Goal: Information Seeking & Learning: Learn about a topic

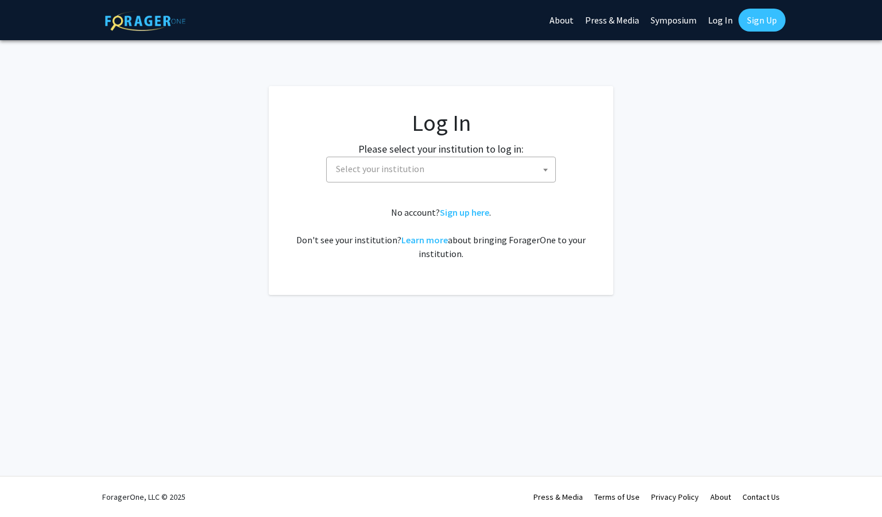
select select
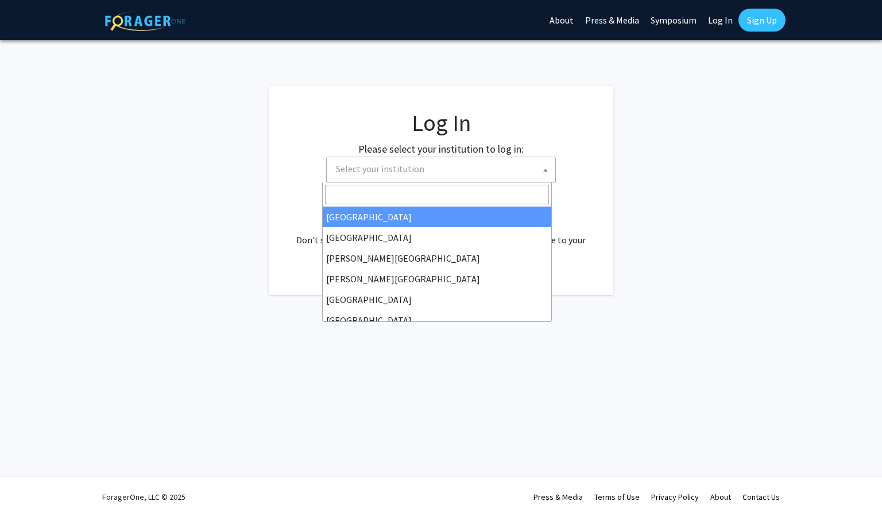
click at [452, 167] on span "Select your institution" at bounding box center [443, 169] width 224 height 24
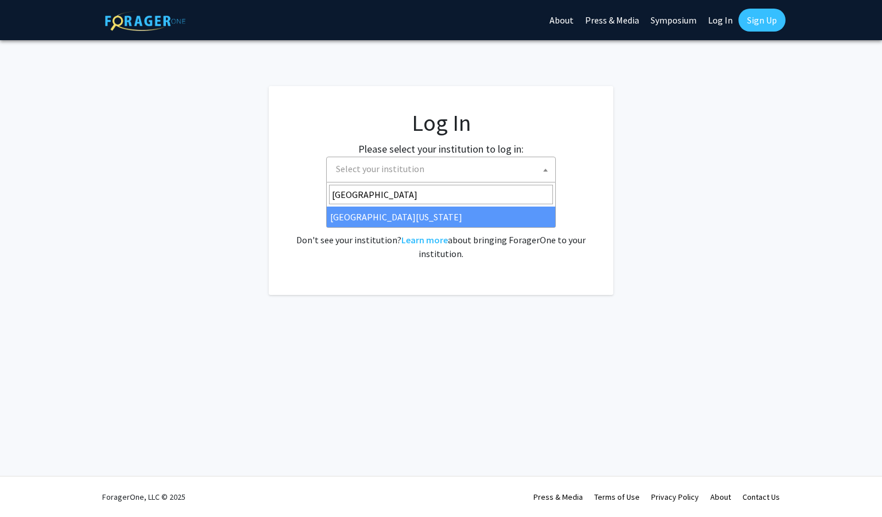
type input "[GEOGRAPHIC_DATA][US_STATE]"
select select "31"
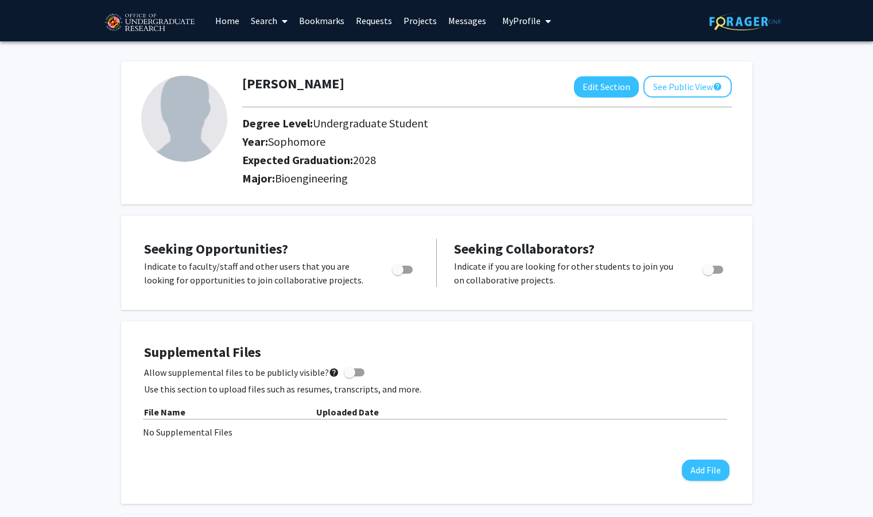
click at [276, 24] on link "Search" at bounding box center [269, 21] width 48 height 40
click at [280, 50] on span "Faculty/Staff" at bounding box center [287, 52] width 84 height 23
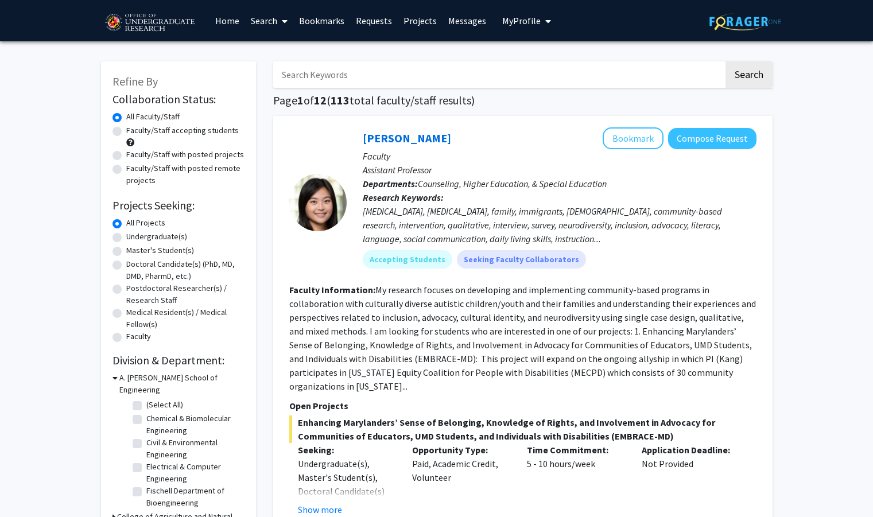
click at [126, 237] on label "Undergraduate(s)" at bounding box center [156, 237] width 61 height 12
click at [126, 237] on input "Undergraduate(s)" at bounding box center [129, 234] width 7 height 7
radio input "true"
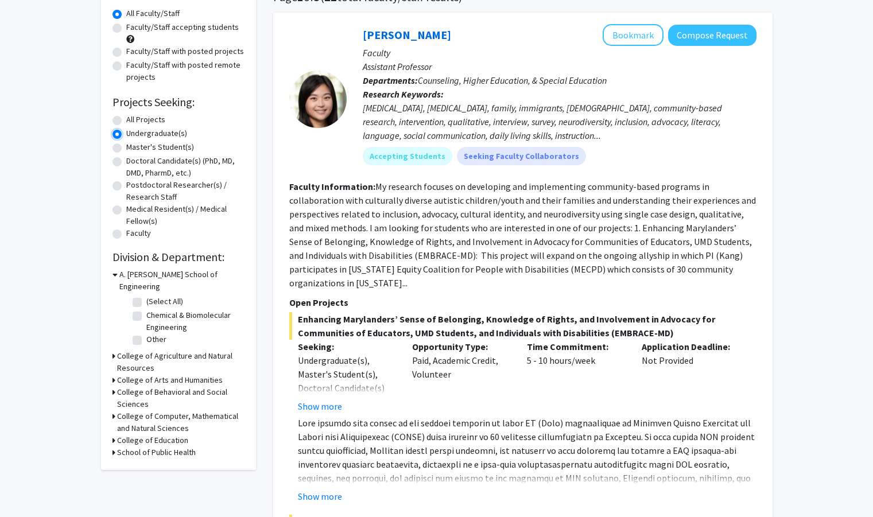
scroll to position [104, 0]
click at [146, 295] on label "(Select All)" at bounding box center [164, 301] width 37 height 12
click at [146, 295] on input "(Select All)" at bounding box center [149, 298] width 7 height 7
checkbox input "true"
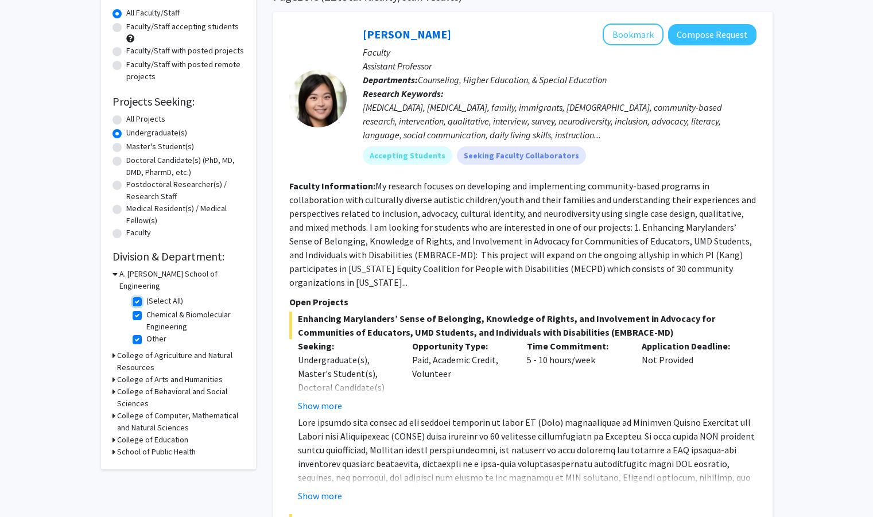
checkbox input "true"
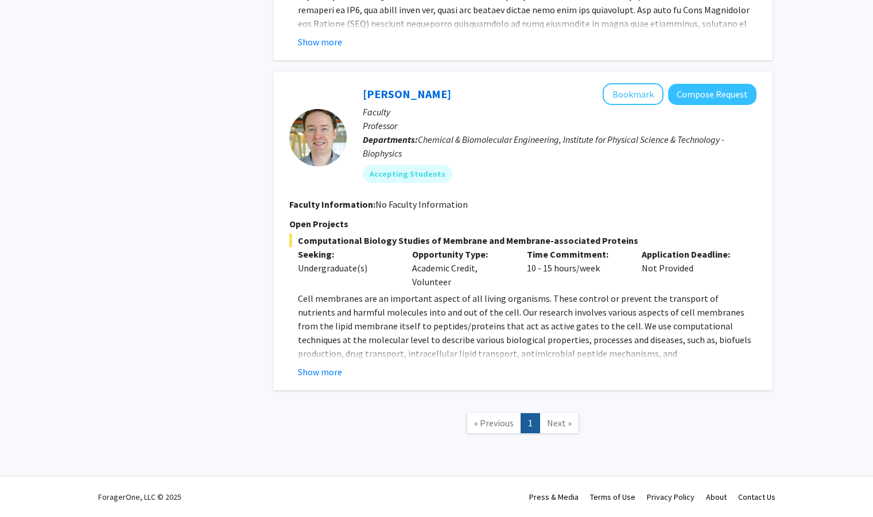
scroll to position [528, 0]
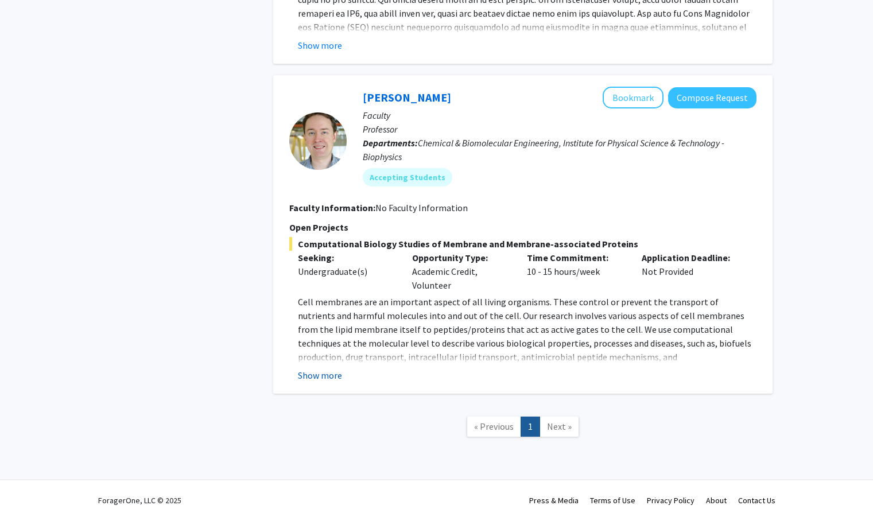
click at [312, 370] on button "Show more" at bounding box center [320, 376] width 44 height 14
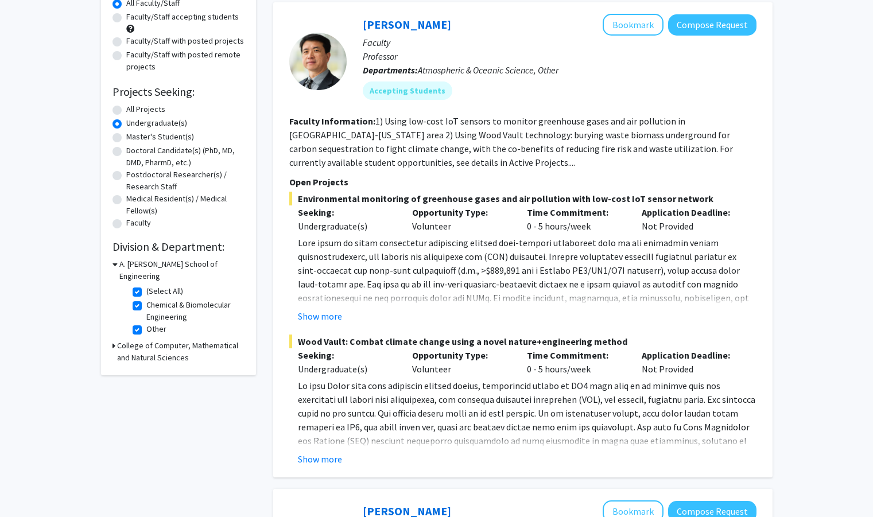
scroll to position [113, 0]
click at [329, 312] on button "Show more" at bounding box center [320, 317] width 44 height 14
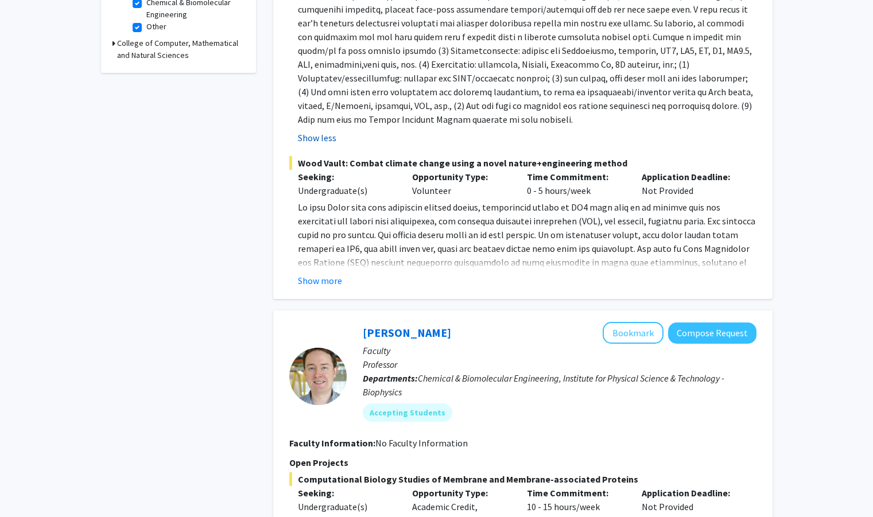
scroll to position [417, 0]
click at [319, 286] on button "Show more" at bounding box center [320, 280] width 44 height 14
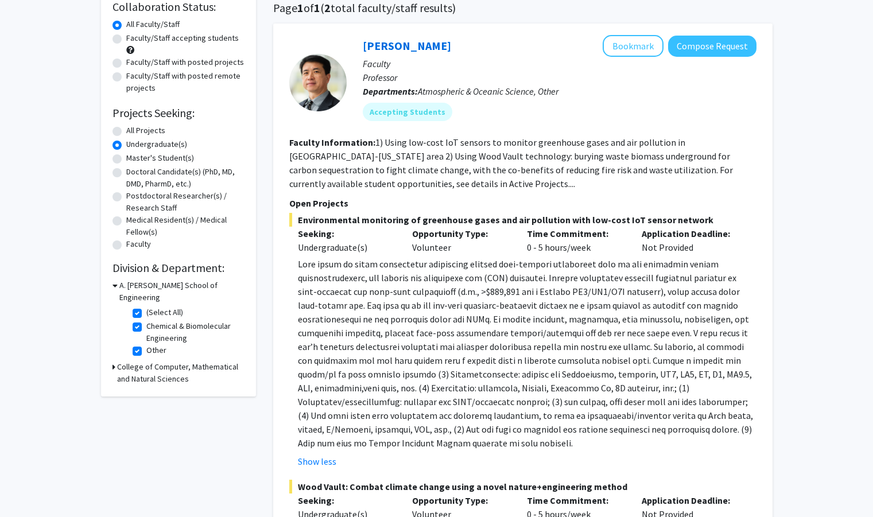
scroll to position [94, 0]
click at [111, 356] on div "Refine By Collaboration Status: Collaboration Status All Faculty/Staff Collabor…" at bounding box center [178, 182] width 155 height 428
click at [113, 360] on icon at bounding box center [114, 366] width 3 height 12
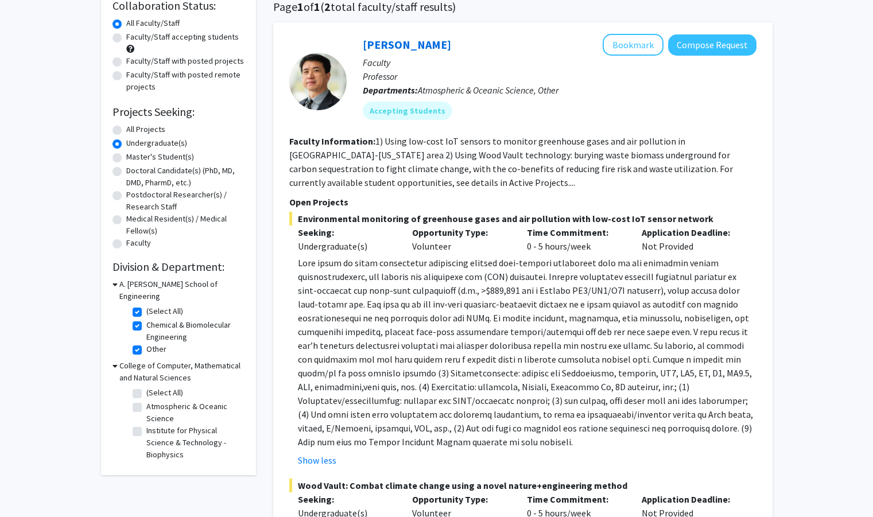
scroll to position [160, 0]
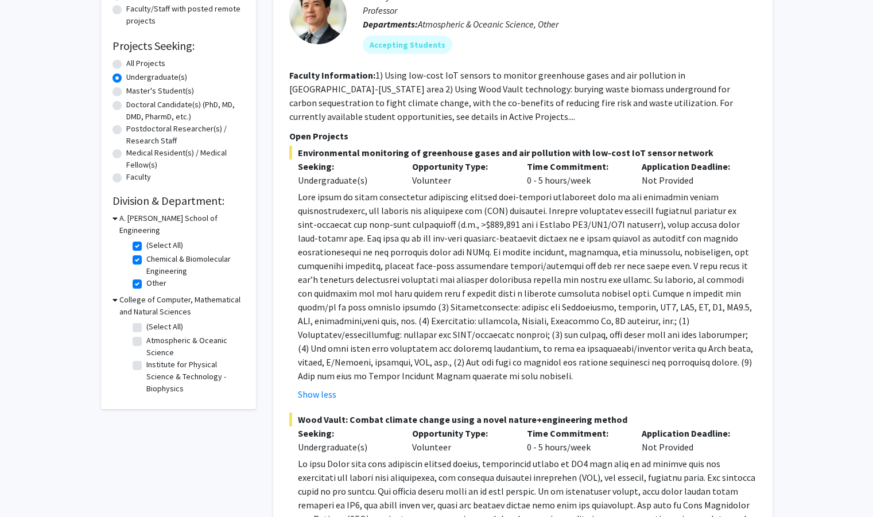
click at [113, 294] on icon at bounding box center [115, 300] width 5 height 12
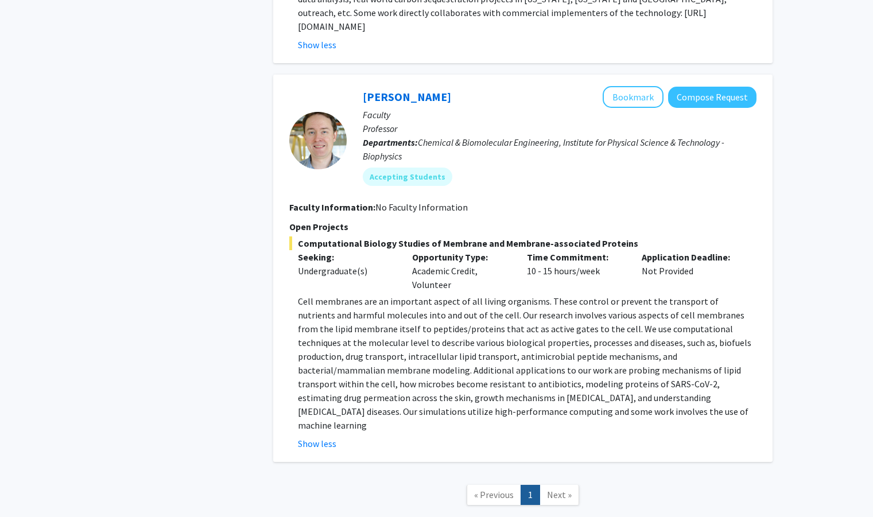
scroll to position [944, 0]
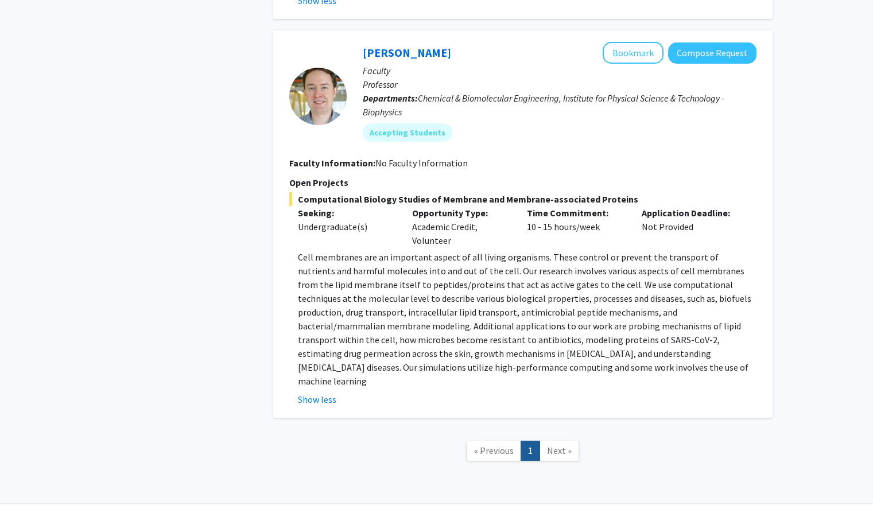
click at [565, 441] on link "Next »" at bounding box center [560, 451] width 40 height 20
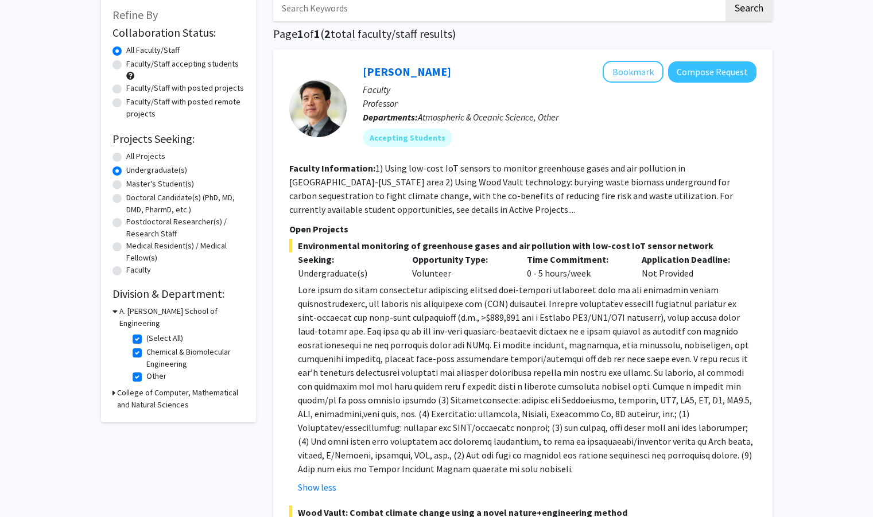
scroll to position [0, 0]
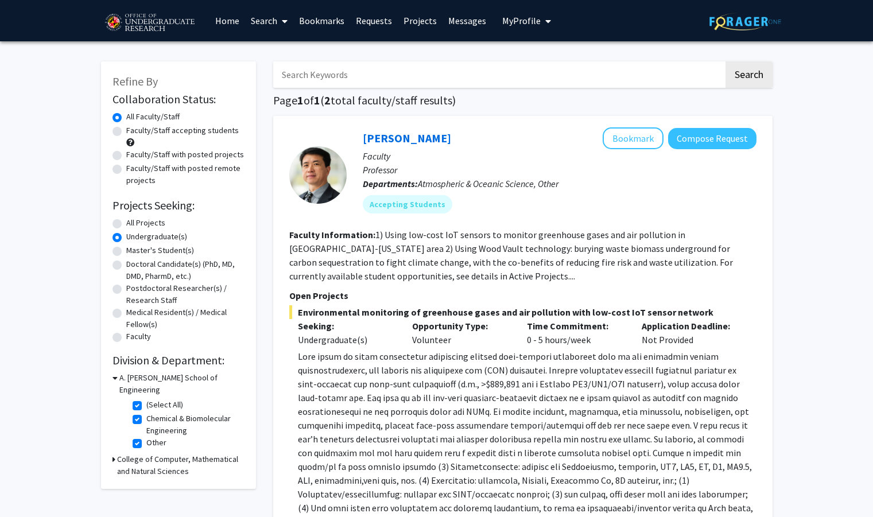
click at [118, 454] on h3 "College of Computer, Mathematical and Natural Sciences" at bounding box center [180, 466] width 127 height 24
click at [263, 23] on link "Search" at bounding box center [269, 21] width 48 height 40
click at [305, 48] on span "Faculty/Staff" at bounding box center [287, 52] width 84 height 23
radio input "true"
checkbox input "false"
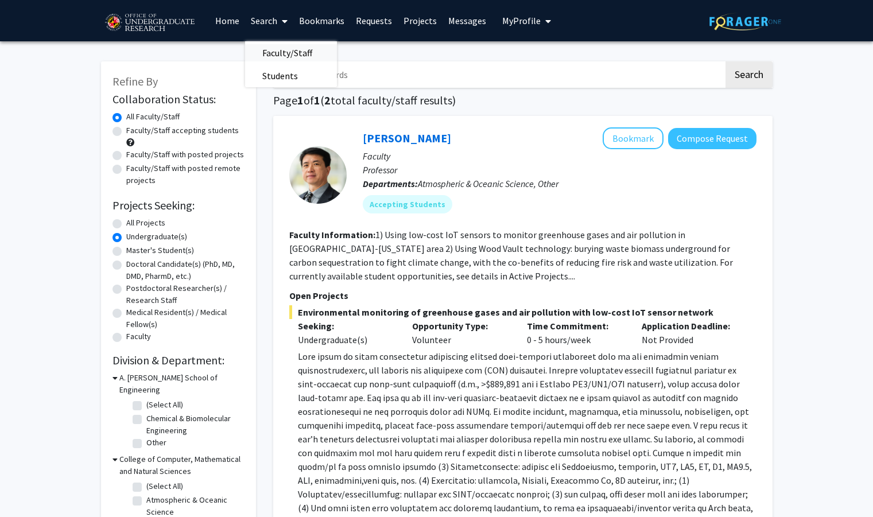
checkbox input "false"
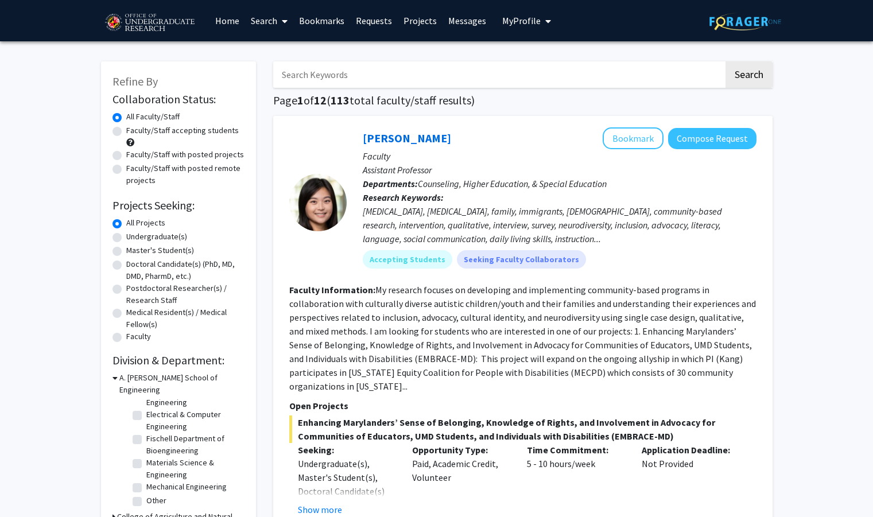
scroll to position [52, 0]
click at [146, 433] on label "Fischell Department of Bioengineering" at bounding box center [193, 445] width 95 height 24
click at [146, 433] on input "Fischell Department of Bioengineering" at bounding box center [149, 436] width 7 height 7
checkbox input "true"
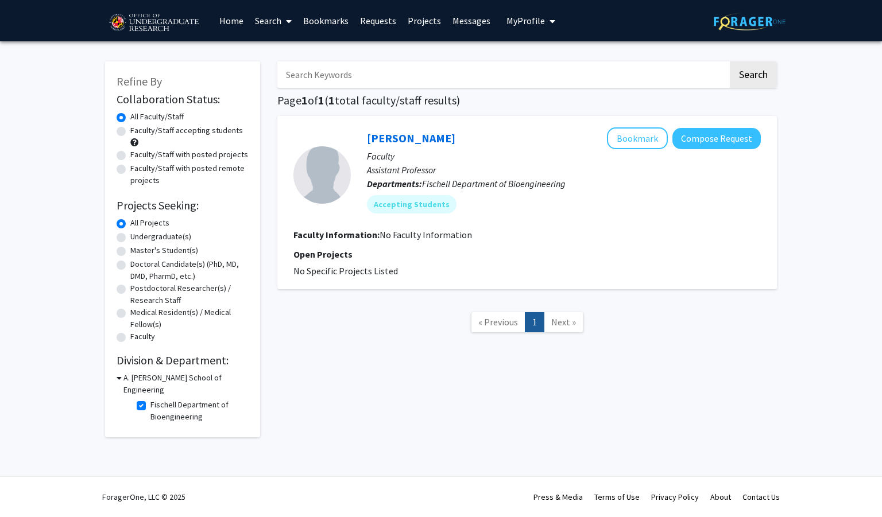
click at [122, 379] on div "A. [PERSON_NAME] School of Engineering" at bounding box center [183, 384] width 132 height 24
click at [117, 377] on icon at bounding box center [119, 378] width 5 height 12
click at [108, 373] on div "Refine By Collaboration Status: Collaboration Status All Faculty/Staff Collabor…" at bounding box center [182, 234] width 155 height 346
click at [117, 373] on icon at bounding box center [118, 378] width 3 height 12
click at [150, 399] on label "Fischell Department of Bioengineering" at bounding box center [197, 411] width 95 height 24
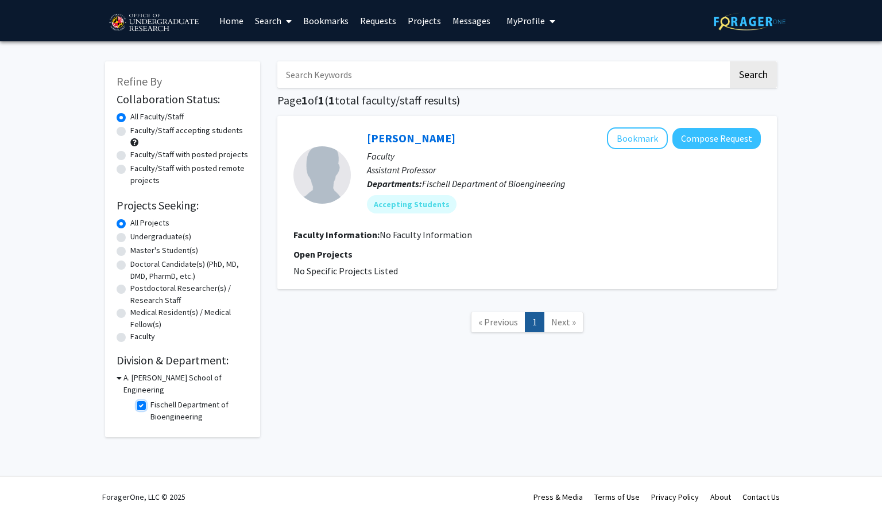
click at [150, 399] on input "Fischell Department of Bioengineering" at bounding box center [153, 402] width 7 height 7
checkbox input "false"
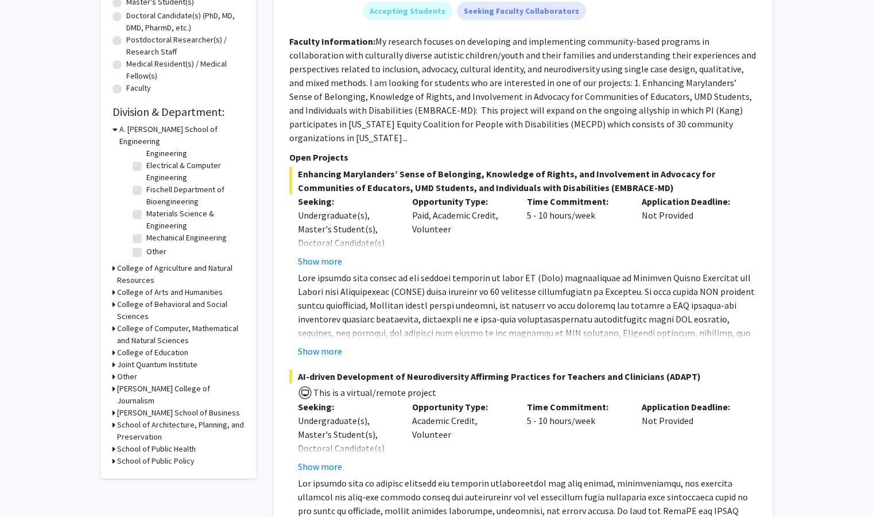
scroll to position [265, 0]
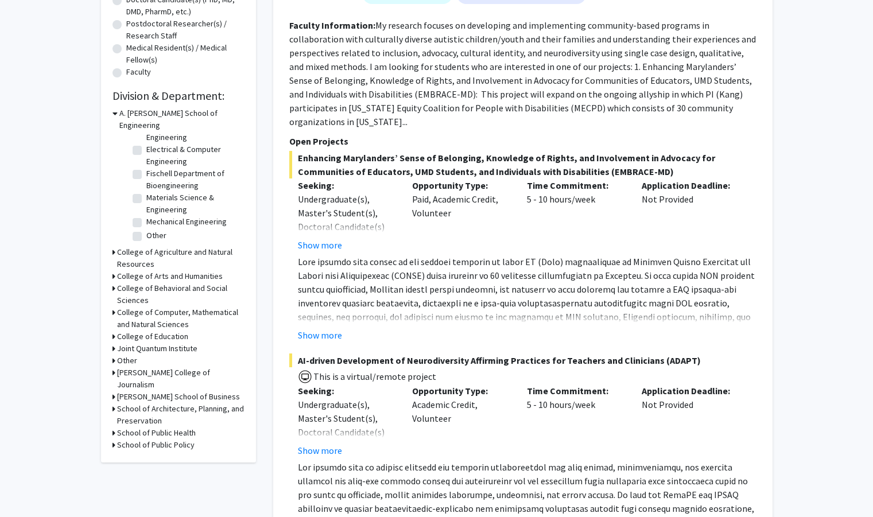
click at [156, 343] on h3 "Joint Quantum Institute" at bounding box center [157, 349] width 80 height 12
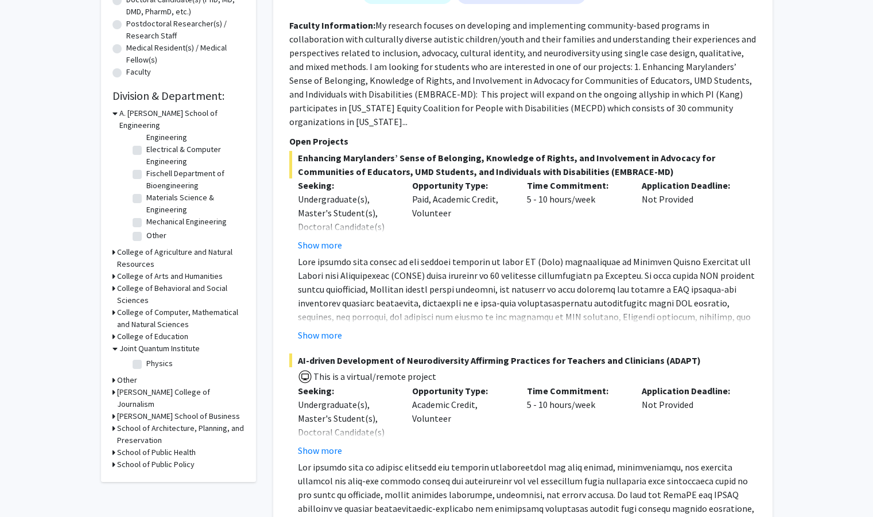
click at [156, 343] on h3 "Joint Quantum Institute" at bounding box center [159, 349] width 80 height 12
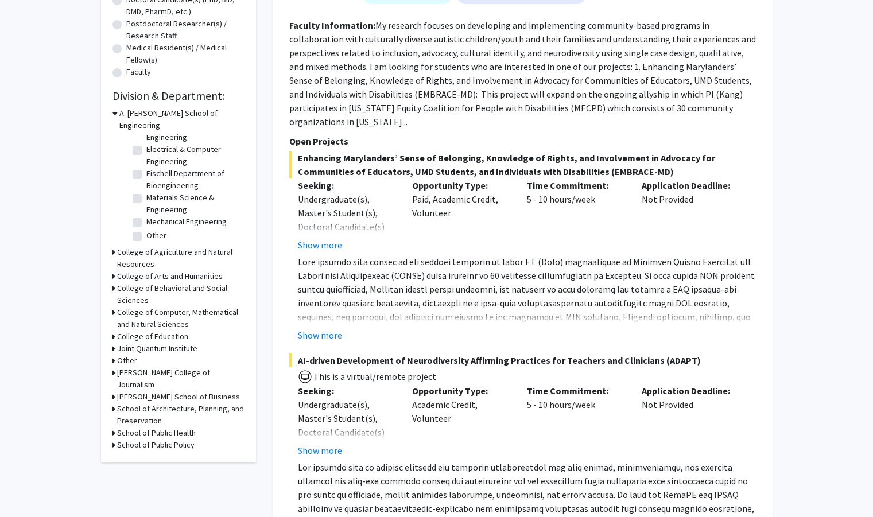
scroll to position [0, 0]
